Goal: Transaction & Acquisition: Purchase product/service

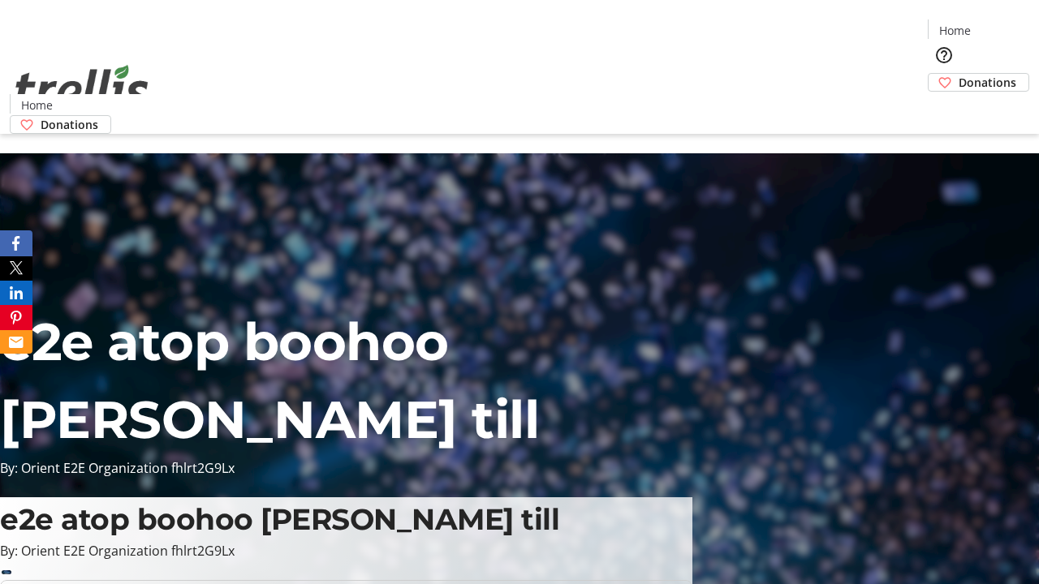
click at [958, 74] on span "Donations" at bounding box center [987, 82] width 58 height 17
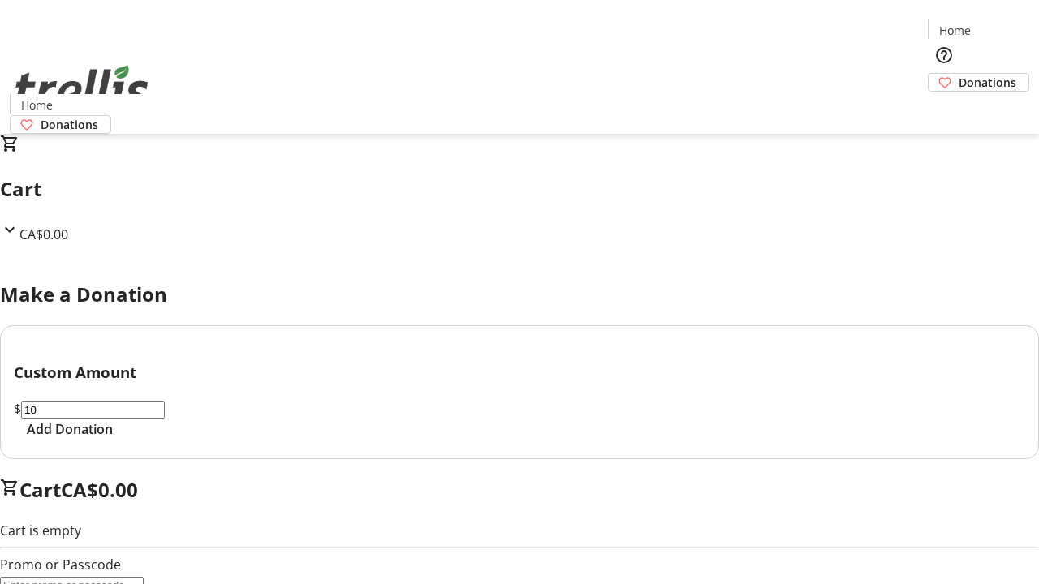
click at [113, 439] on span "Add Donation" at bounding box center [70, 429] width 86 height 19
